Goal: Information Seeking & Learning: Learn about a topic

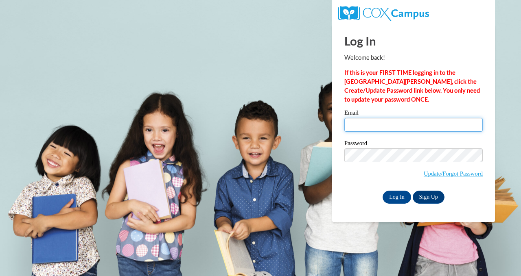
click at [384, 123] on input "Email" at bounding box center [413, 125] width 138 height 14
type input "ctoth@kewaskumschools.org"
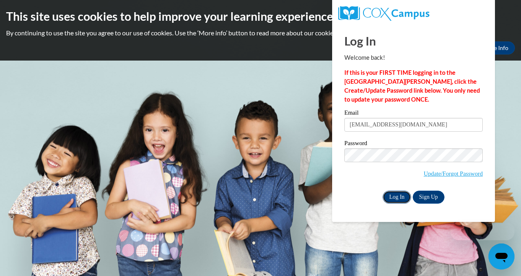
click at [399, 199] on input "Log In" at bounding box center [396, 197] width 28 height 13
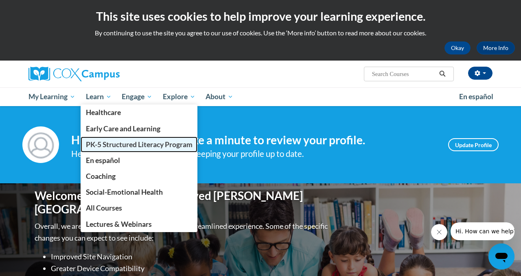
click at [95, 147] on span "PK-5 Structured Literacy Program" at bounding box center [139, 144] width 107 height 9
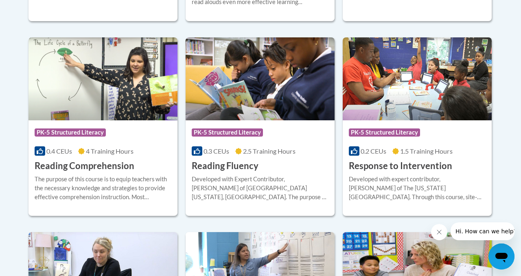
scroll to position [774, 0]
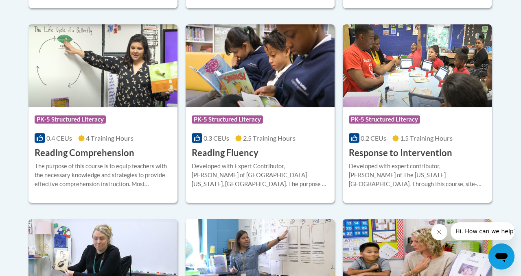
click at [420, 100] on img at bounding box center [416, 65] width 149 height 83
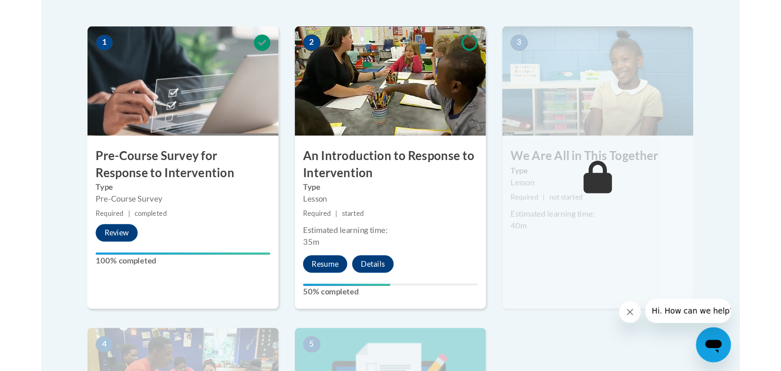
scroll to position [273, 0]
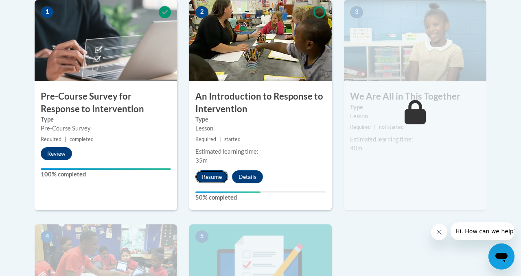
click at [208, 176] on button "Resume" at bounding box center [211, 176] width 33 height 13
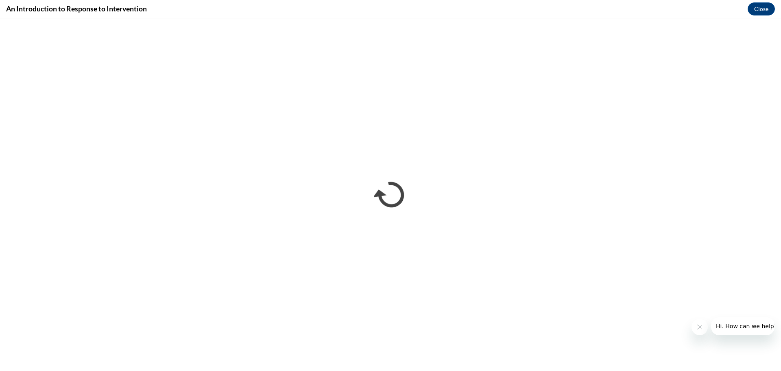
scroll to position [0, 0]
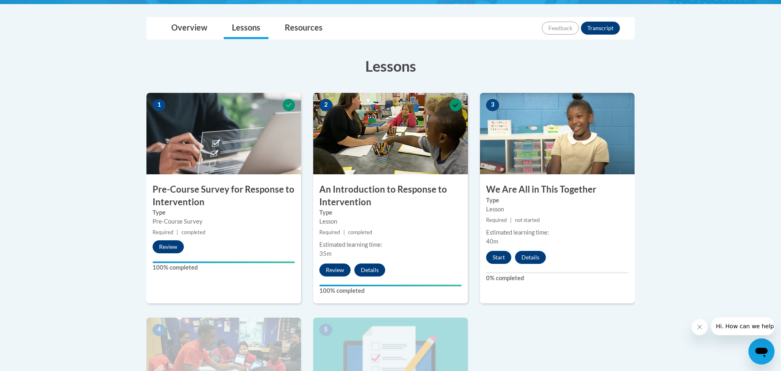
scroll to position [273, 0]
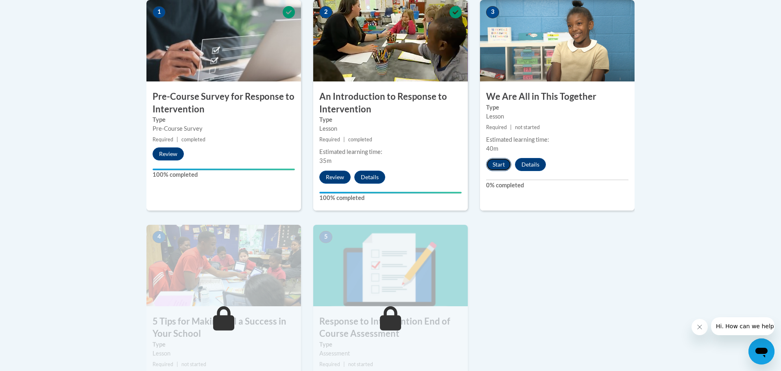
click at [507, 164] on button "Start" at bounding box center [498, 164] width 25 height 13
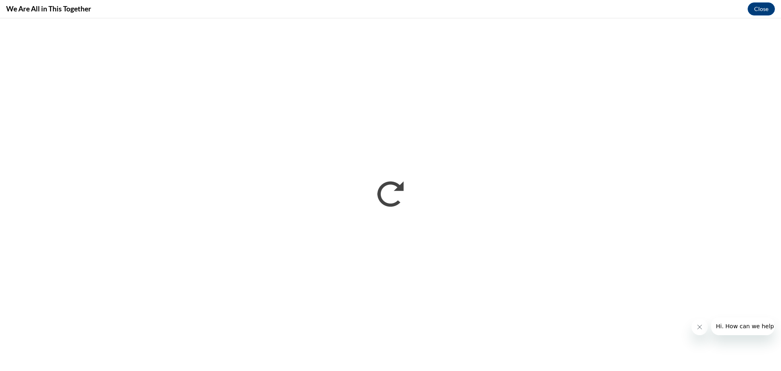
scroll to position [0, 0]
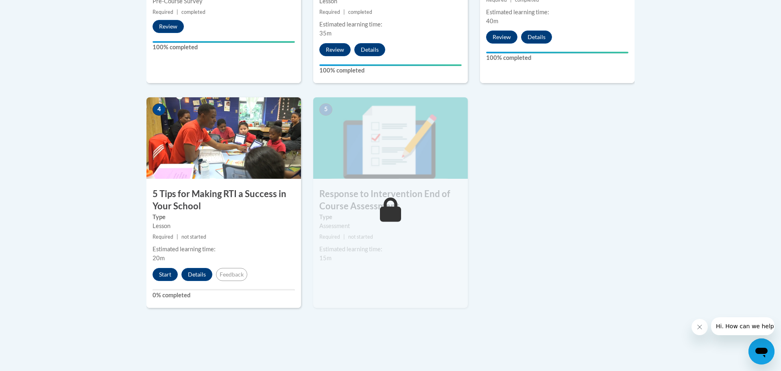
scroll to position [410, 0]
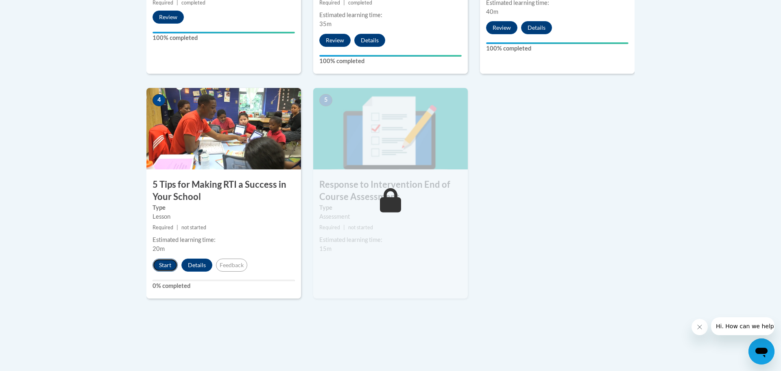
click at [161, 266] on button "Start" at bounding box center [165, 264] width 25 height 13
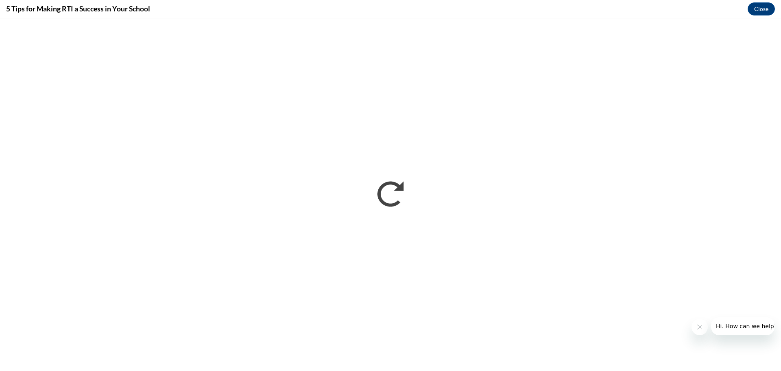
scroll to position [0, 0]
